Goal: Task Accomplishment & Management: Use online tool/utility

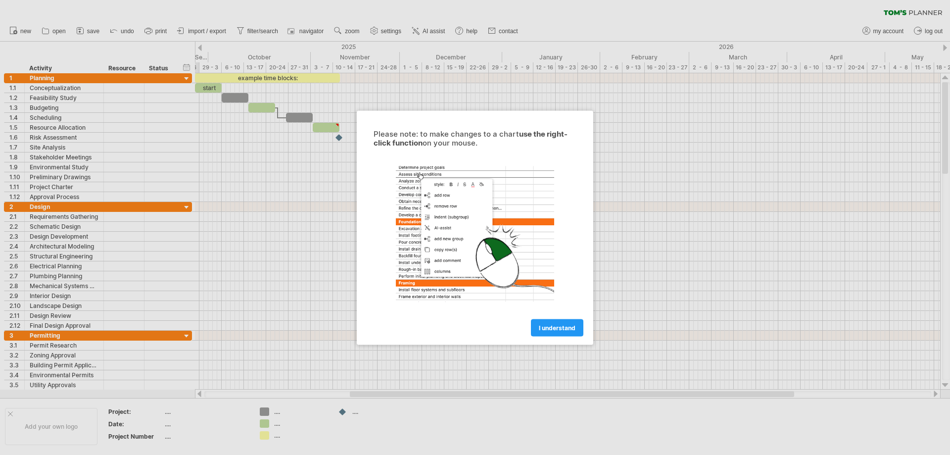
click at [60, 119] on div at bounding box center [475, 227] width 950 height 455
click at [553, 327] on span "I understand" at bounding box center [557, 327] width 37 height 7
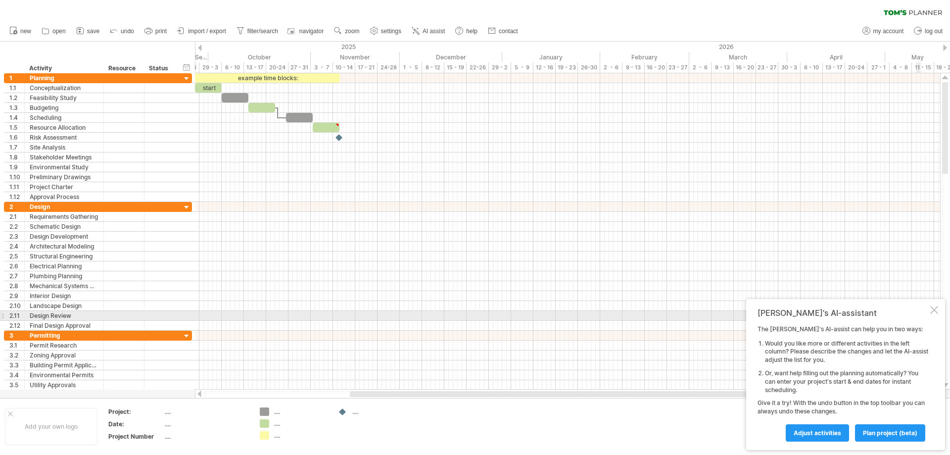
click at [938, 312] on div at bounding box center [934, 310] width 8 height 8
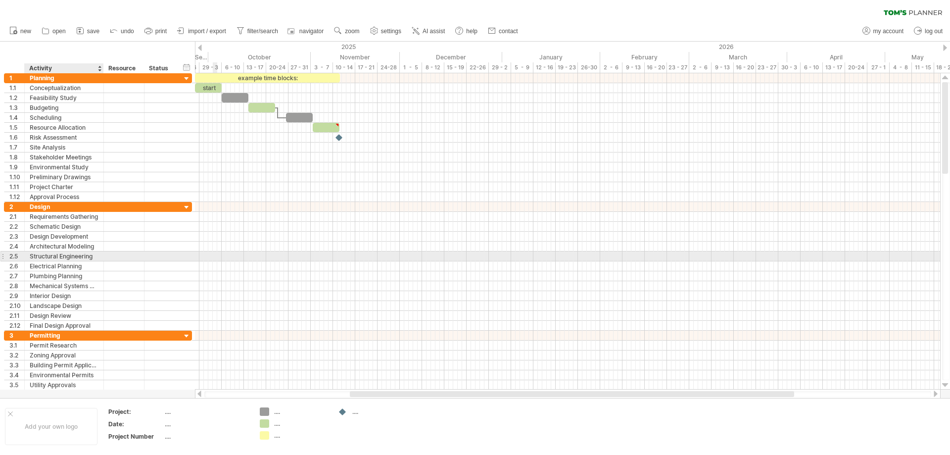
click at [217, 253] on div at bounding box center [567, 256] width 745 height 10
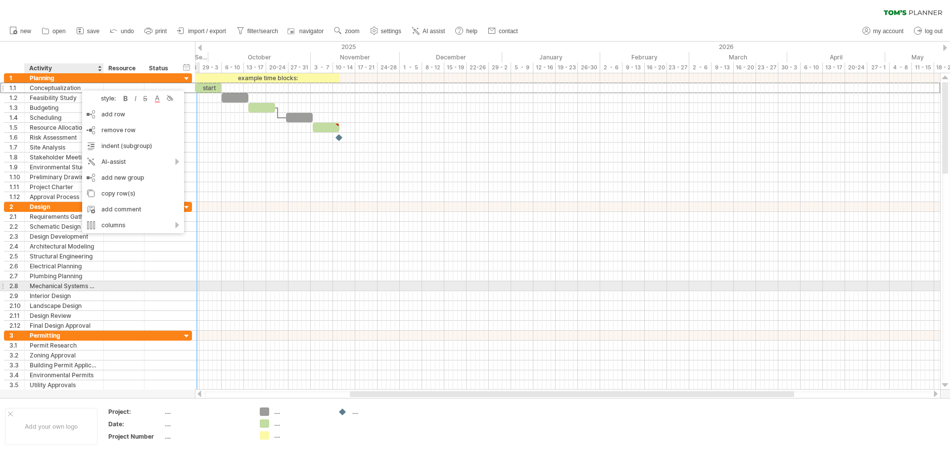
click at [141, 285] on div at bounding box center [143, 286] width 5 height 10
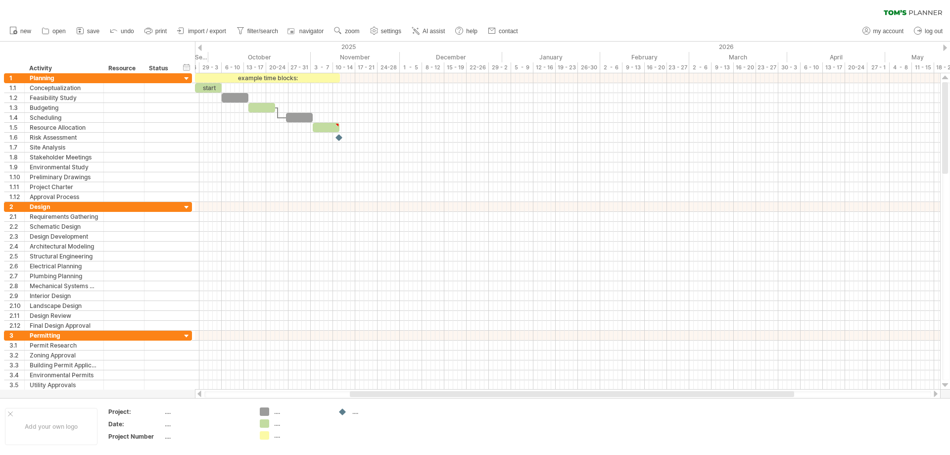
click at [946, 49] on div at bounding box center [945, 48] width 4 height 6
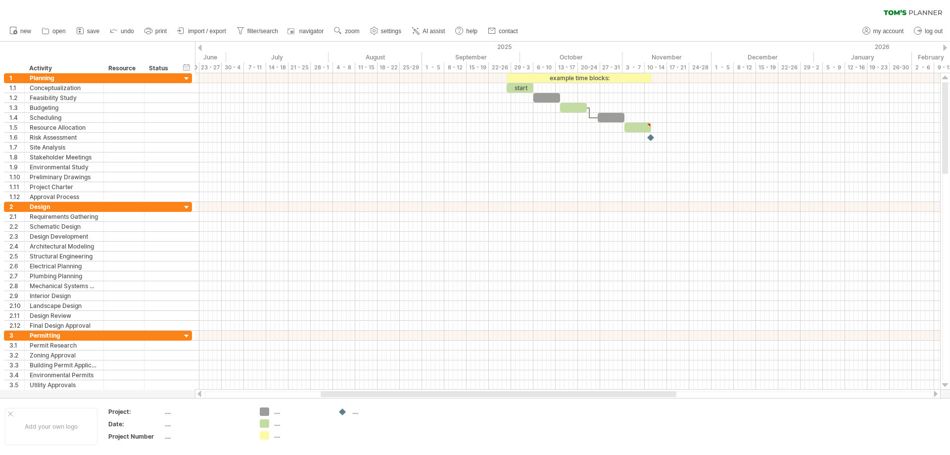
click at [127, 3] on div "clear filter reapply filter" at bounding box center [475, 10] width 950 height 21
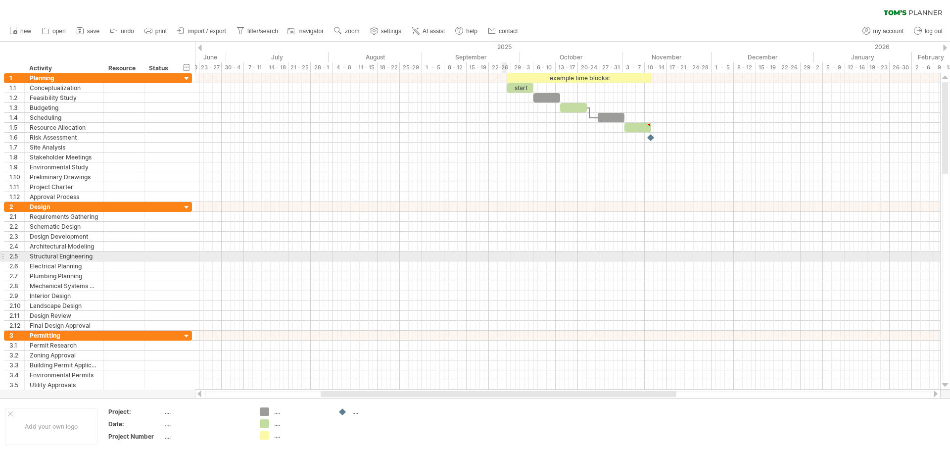
click at [506, 254] on div at bounding box center [567, 256] width 745 height 10
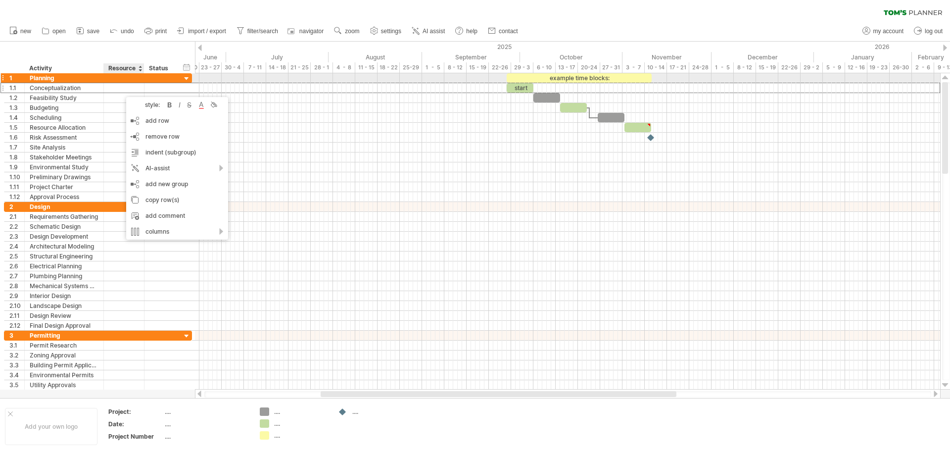
click at [87, 79] on div "Planning" at bounding box center [64, 77] width 69 height 9
click at [87, 79] on input "********" at bounding box center [64, 77] width 69 height 9
type input "*"
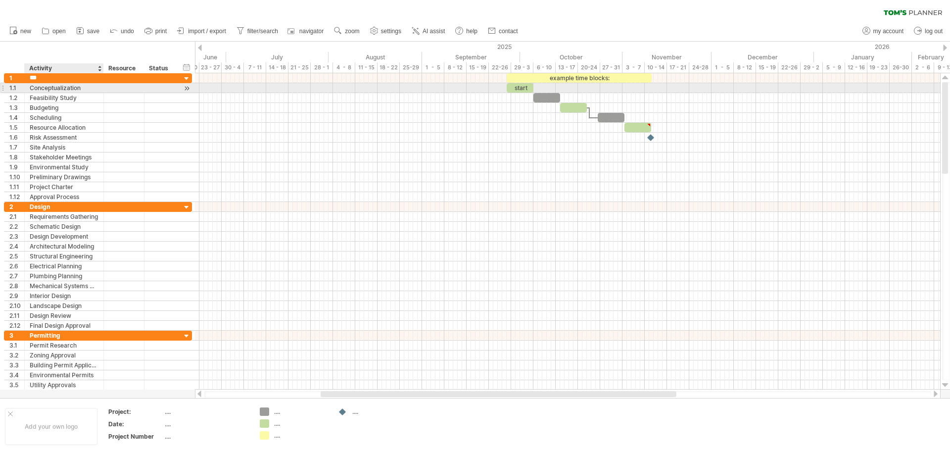
type input "****"
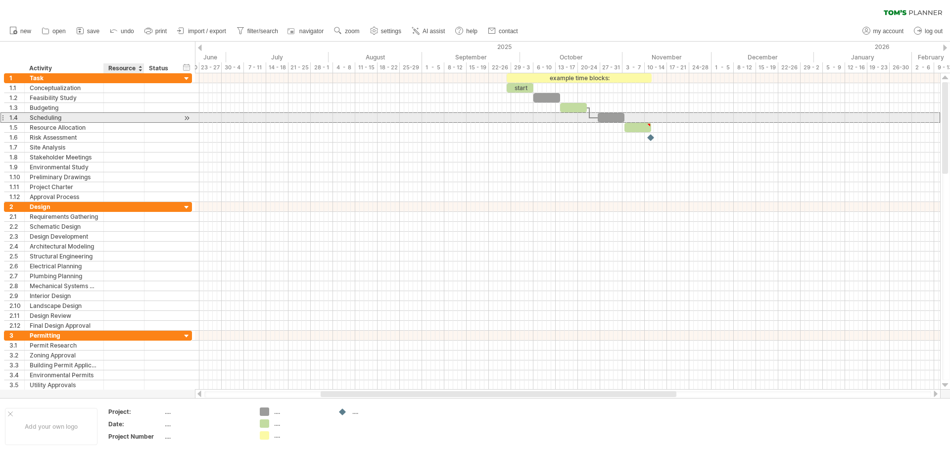
click at [126, 119] on div at bounding box center [124, 117] width 30 height 9
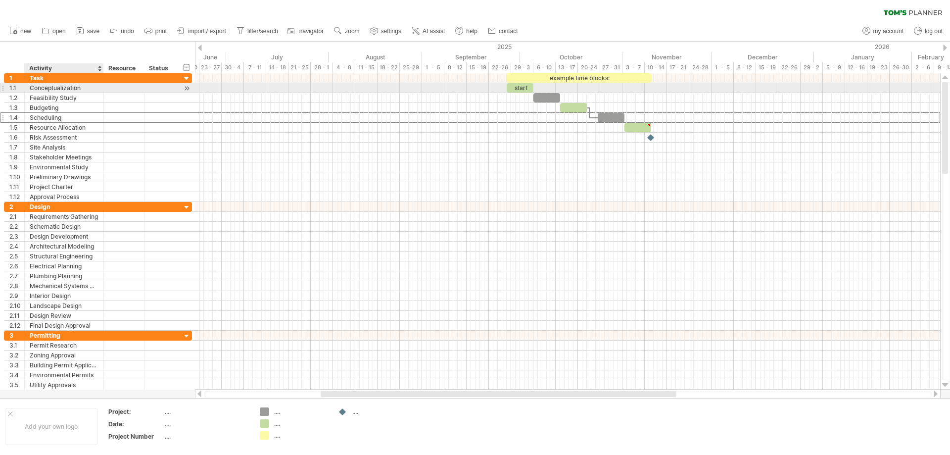
click at [98, 89] on div "**********" at bounding box center [64, 87] width 79 height 9
click at [88, 91] on div "Conceptualization" at bounding box center [64, 87] width 69 height 9
click at [88, 91] on input "**********" at bounding box center [64, 87] width 69 height 9
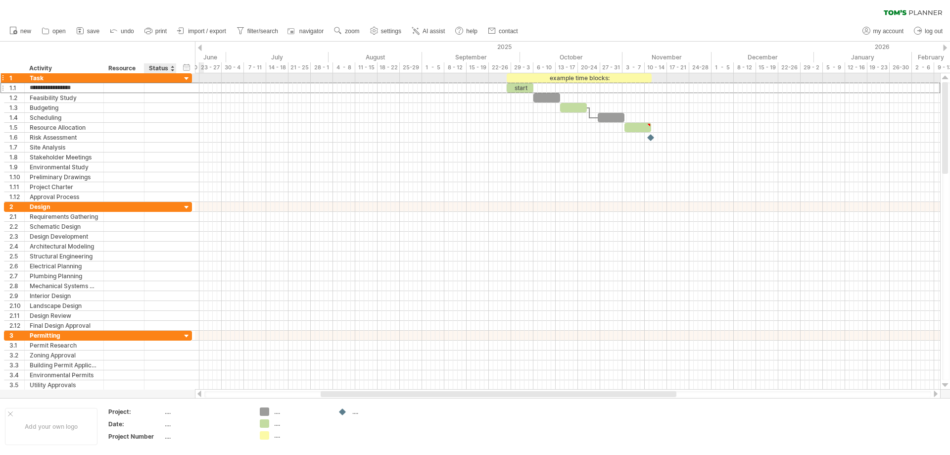
click at [186, 78] on div at bounding box center [186, 78] width 9 height 9
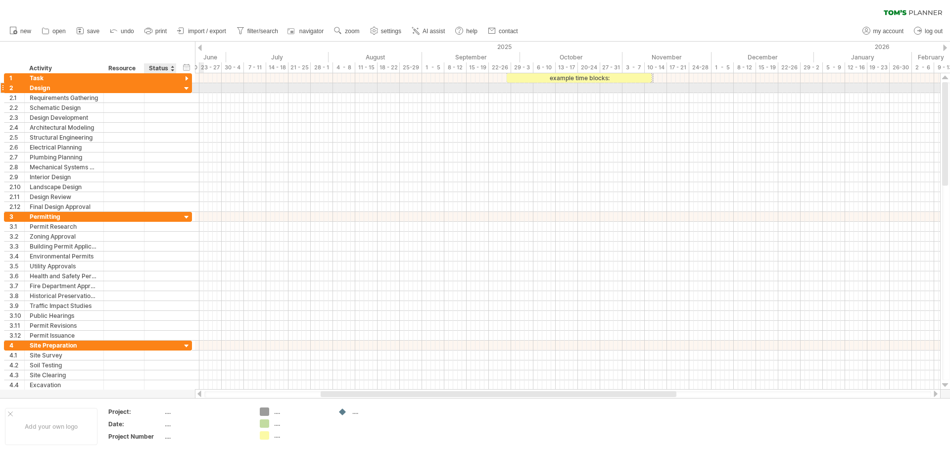
click at [187, 88] on div at bounding box center [186, 88] width 9 height 9
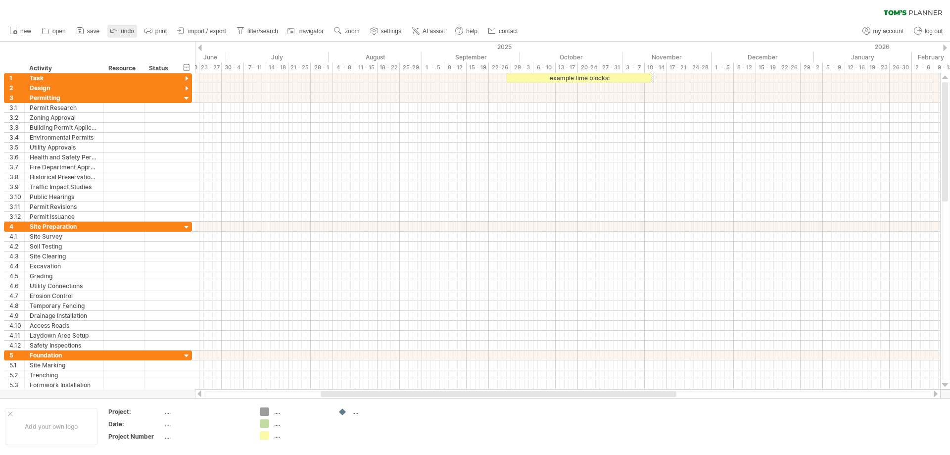
click at [122, 33] on span "undo" at bounding box center [127, 31] width 13 height 7
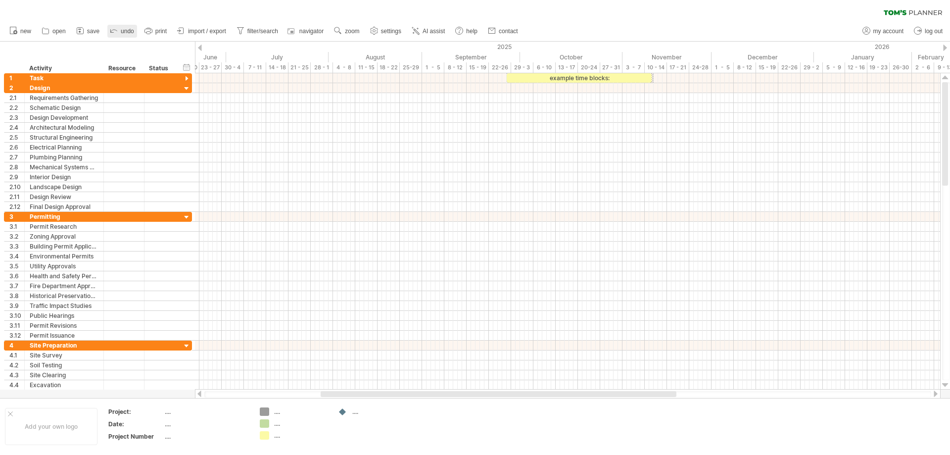
click at [122, 33] on span "undo" at bounding box center [127, 31] width 13 height 7
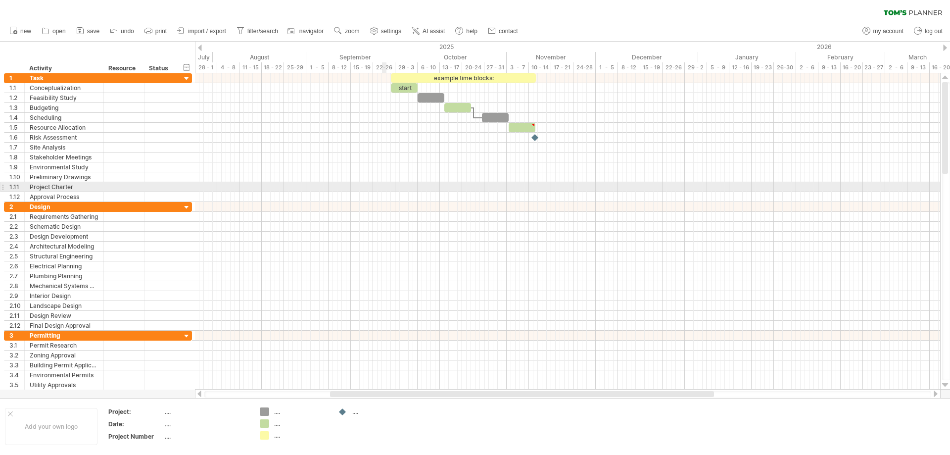
click at [383, 186] on div at bounding box center [567, 187] width 745 height 10
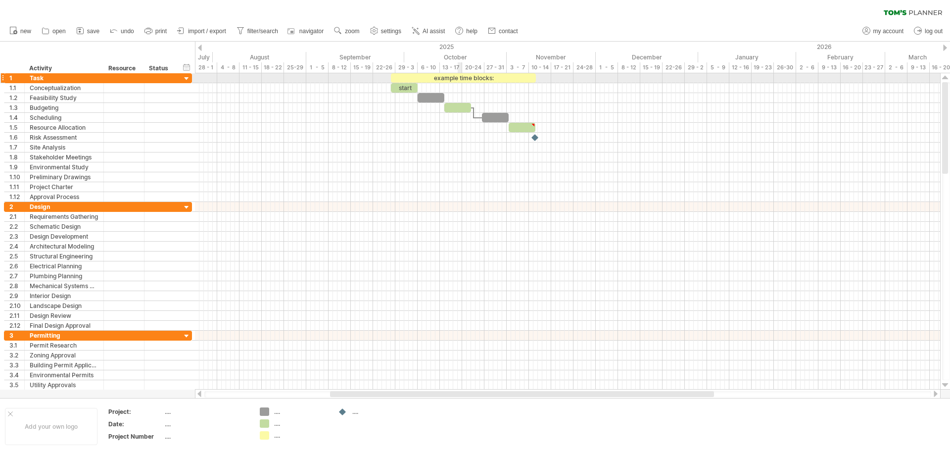
click at [462, 76] on div "example time blocks:" at bounding box center [463, 77] width 145 height 9
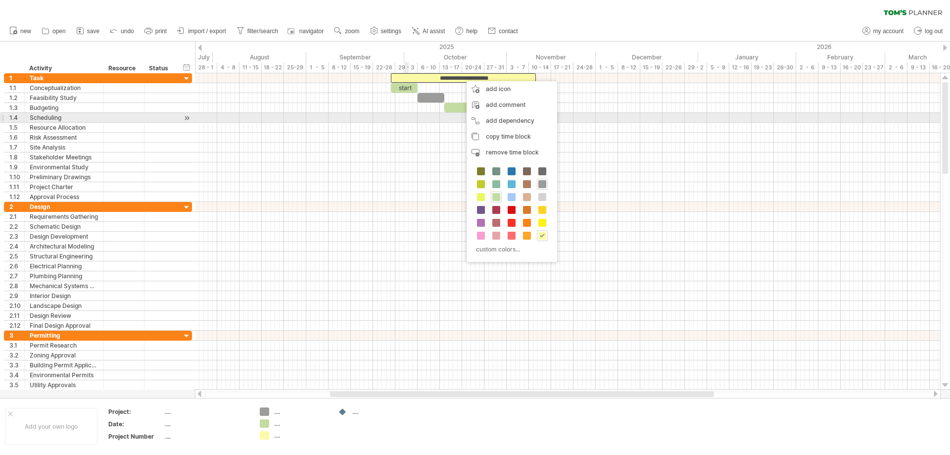
click at [407, 122] on div at bounding box center [567, 118] width 745 height 10
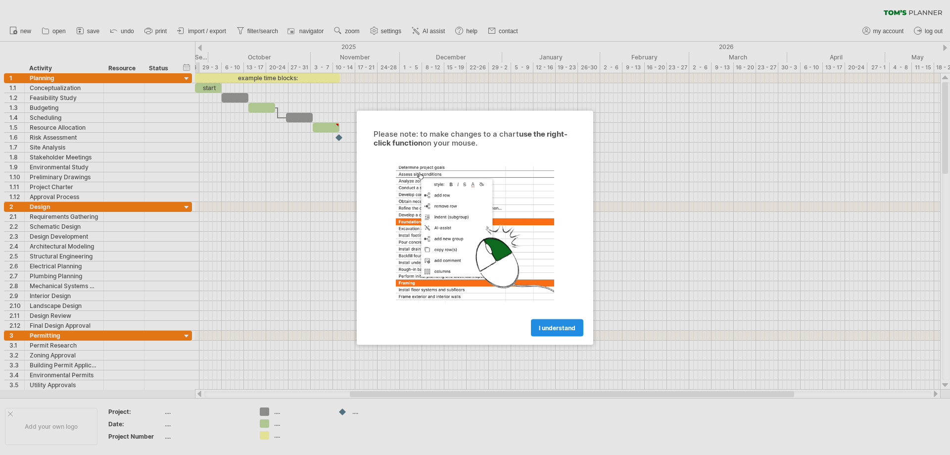
click at [552, 330] on span "I understand" at bounding box center [557, 327] width 37 height 7
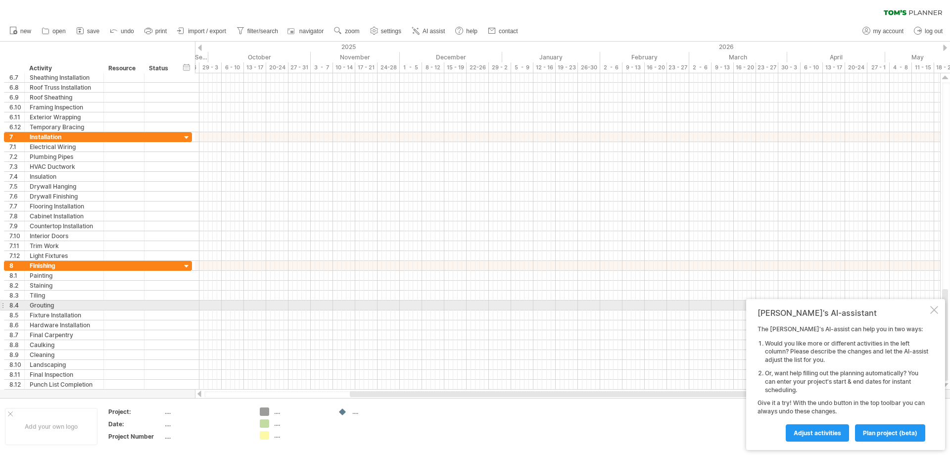
click at [937, 309] on div at bounding box center [934, 310] width 8 height 8
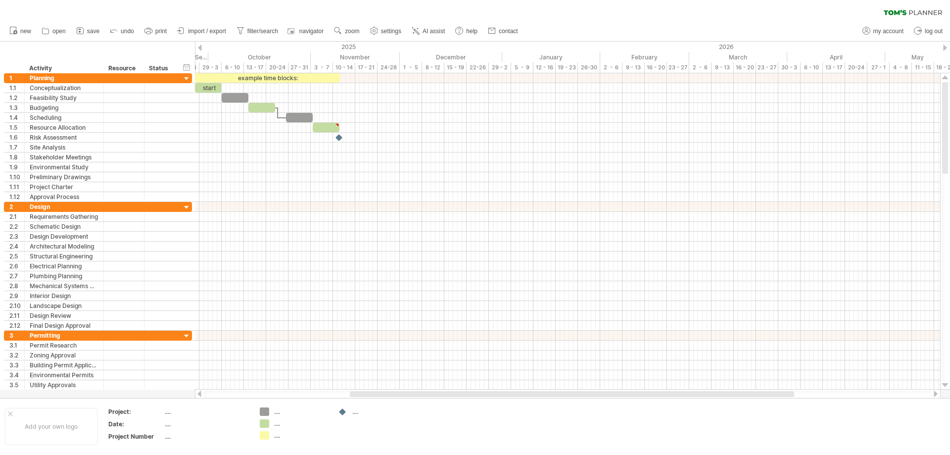
click at [897, 12] on icon at bounding box center [895, 12] width 23 height 5
click at [885, 30] on span "my account" at bounding box center [888, 31] width 30 height 7
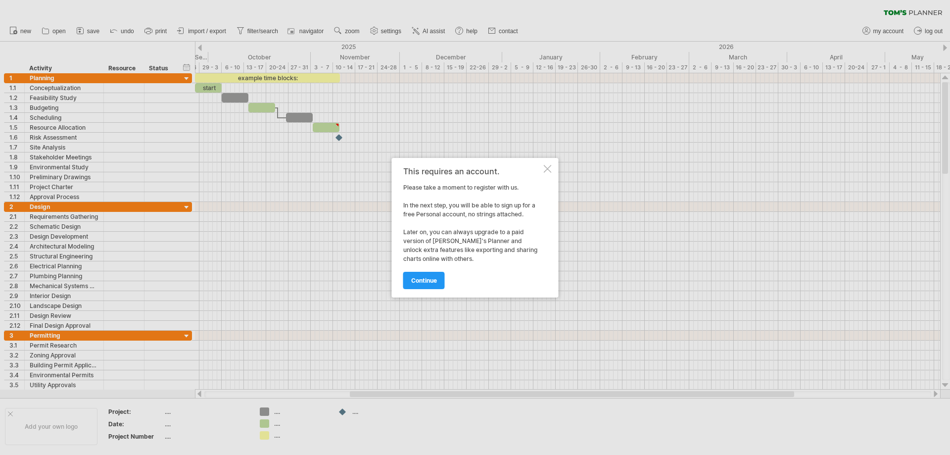
click at [817, 131] on div at bounding box center [475, 227] width 950 height 455
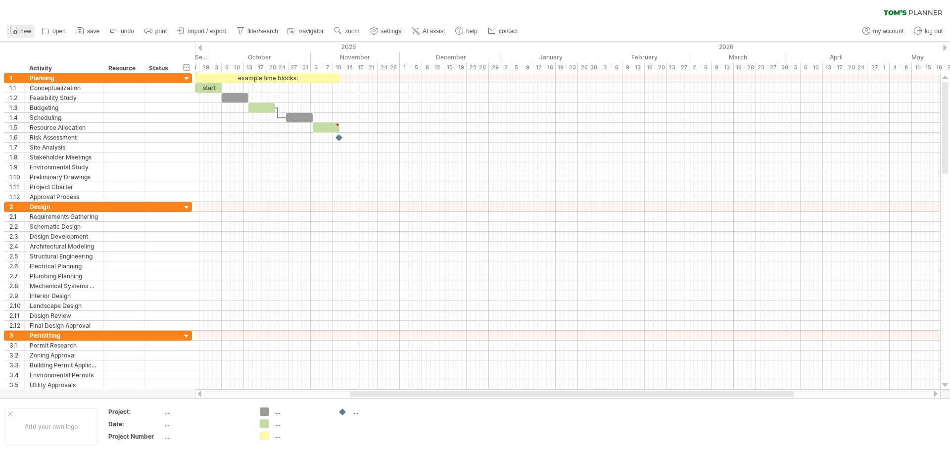
click at [21, 32] on span "new" at bounding box center [25, 31] width 11 height 7
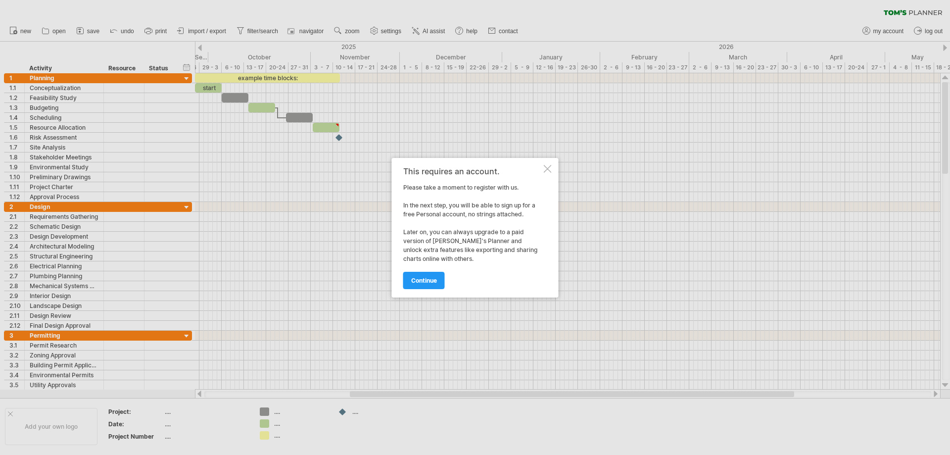
click at [200, 152] on div at bounding box center [475, 227] width 950 height 455
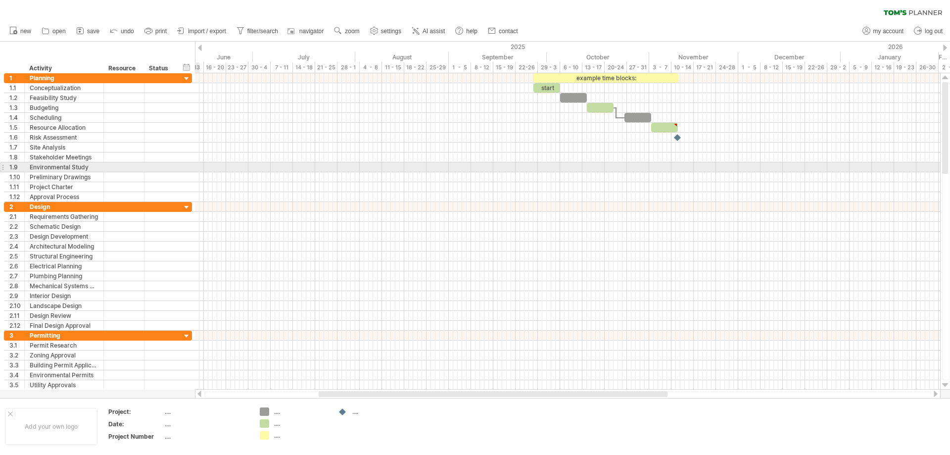
click at [401, 168] on div at bounding box center [567, 167] width 745 height 10
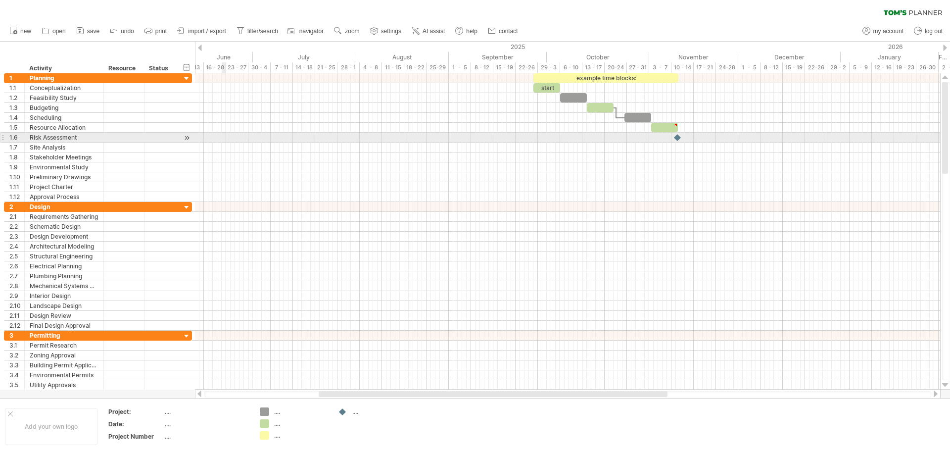
click at [226, 141] on div at bounding box center [567, 138] width 745 height 10
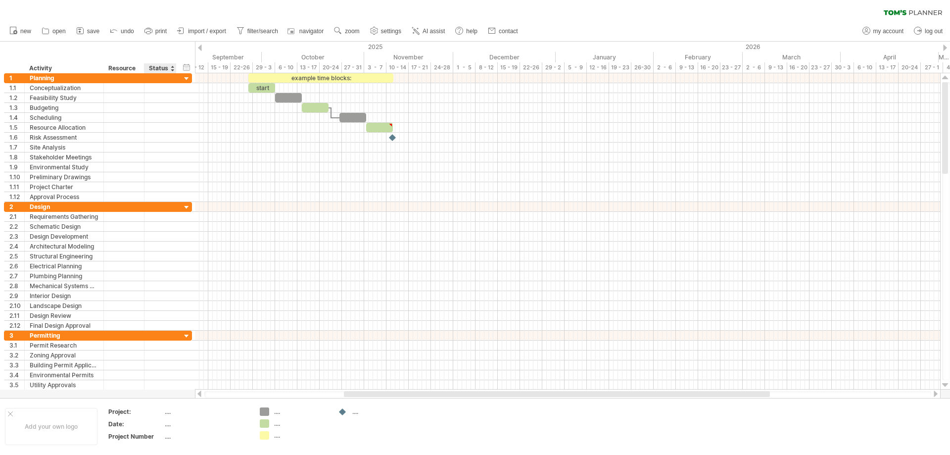
click at [162, 67] on div "Status" at bounding box center [160, 68] width 22 height 10
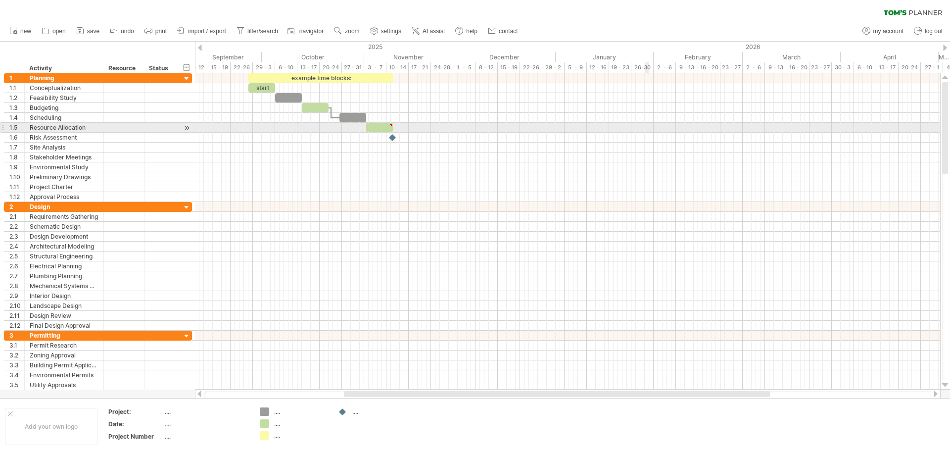
click at [648, 128] on div at bounding box center [567, 128] width 745 height 10
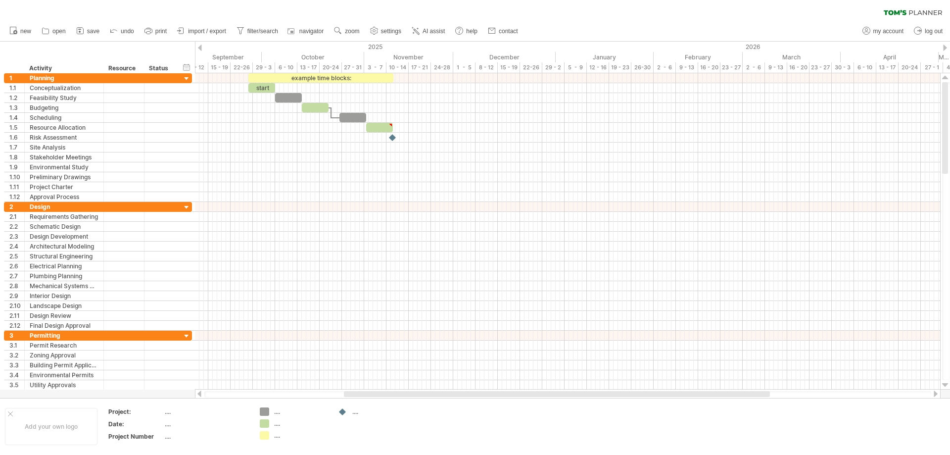
click at [450, 35] on ul "new open" at bounding box center [263, 31] width 518 height 21
click at [433, 35] on link "AI assist" at bounding box center [428, 31] width 39 height 13
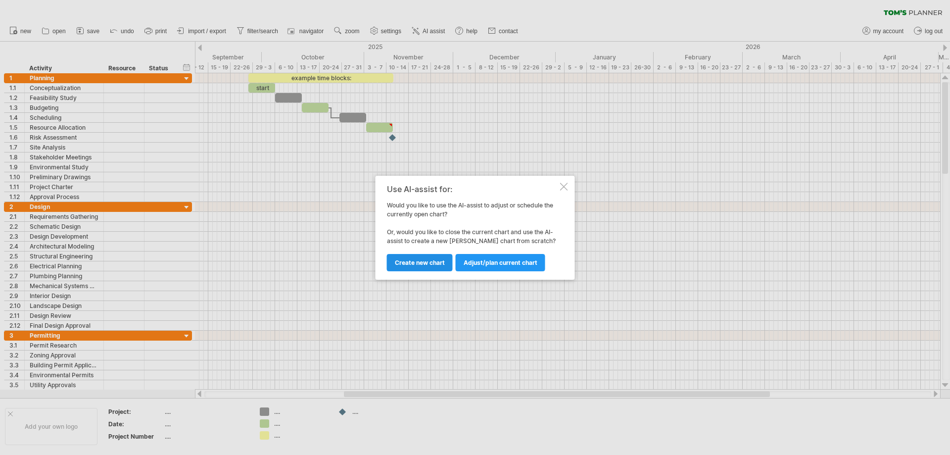
click at [413, 261] on span "Create new chart" at bounding box center [420, 262] width 50 height 7
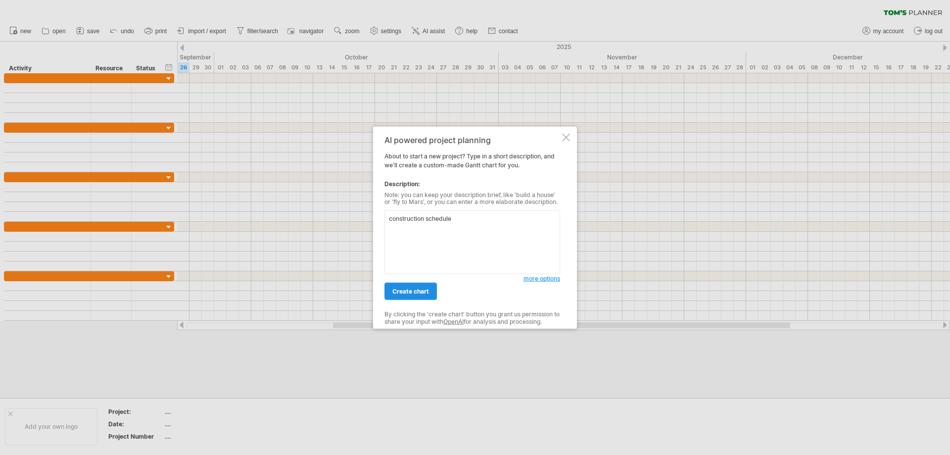
type textarea "construction schedule"
click at [415, 285] on link "create chart" at bounding box center [410, 291] width 52 height 17
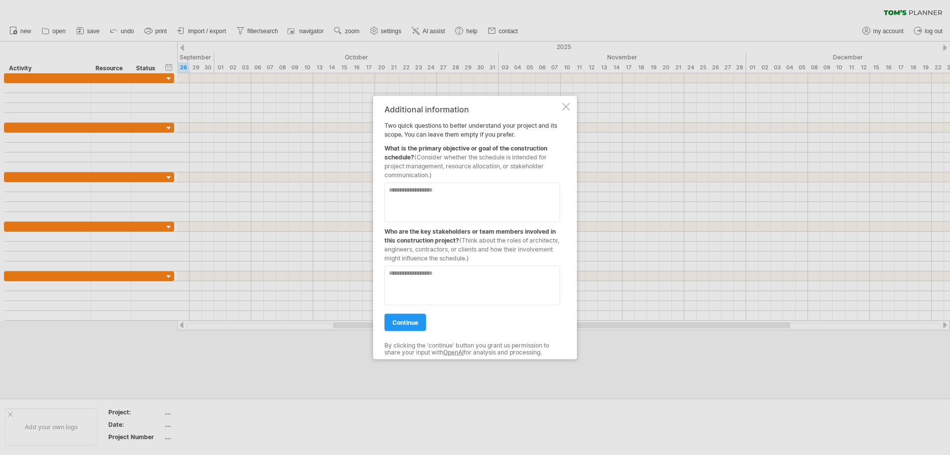
click at [440, 191] on textarea at bounding box center [472, 202] width 176 height 40
type textarea "**********"
click at [401, 281] on textarea at bounding box center [472, 285] width 176 height 40
type textarea "********"
click at [414, 315] on link "continue" at bounding box center [405, 321] width 42 height 17
